Goal: Information Seeking & Learning: Learn about a topic

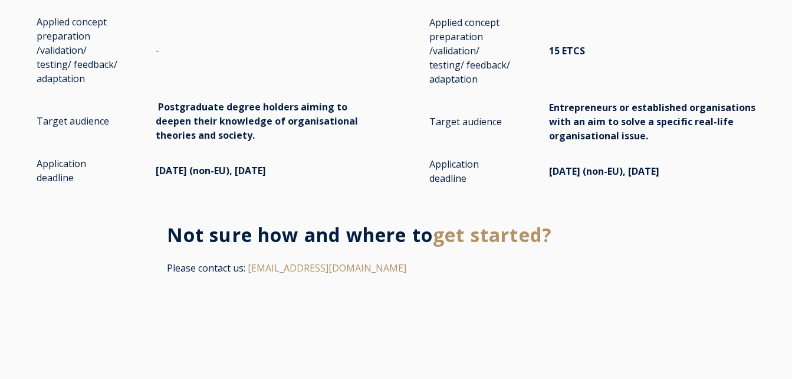
scroll to position [2417, 0]
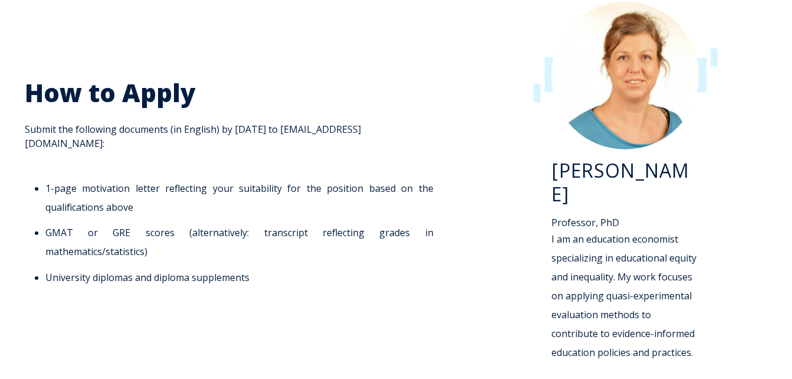
scroll to position [1592, 0]
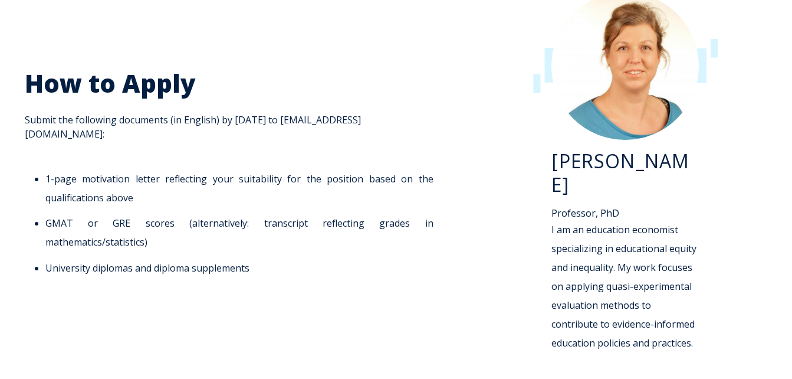
click at [375, 65] on div "How to Apply Submit the following documents (in English) by 1 November 2025 to …" at bounding box center [232, 180] width 439 height 398
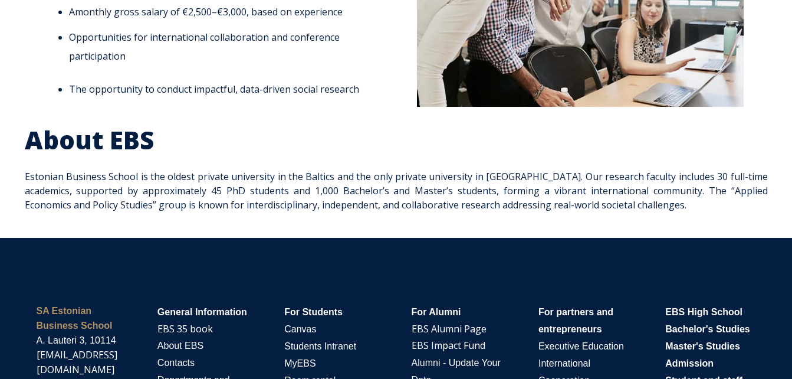
scroll to position [2182, 0]
